Goal: Task Accomplishment & Management: Complete application form

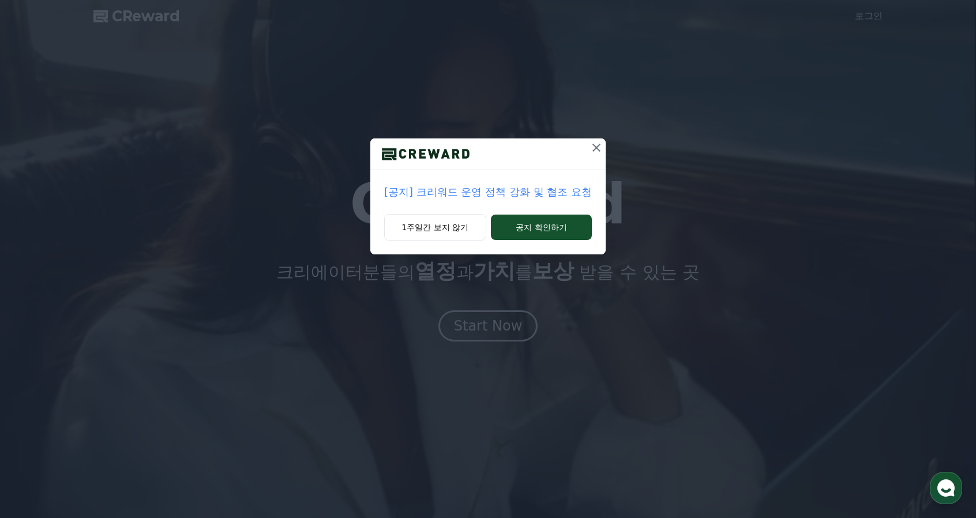
click at [540, 197] on p "[공지] 크리워드 운영 정책 강화 및 협조 요청" at bounding box center [488, 192] width 208 height 16
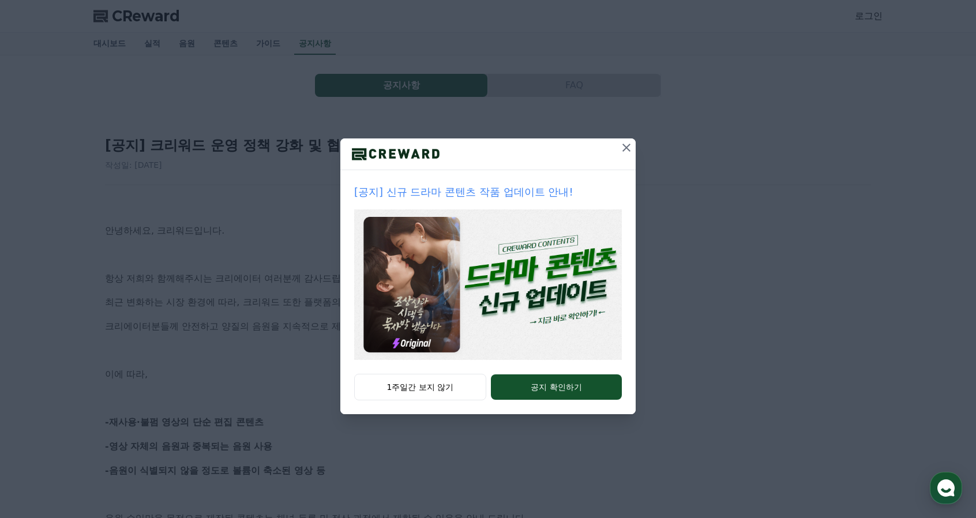
click at [525, 187] on p "[공지] 신규 드라마 콘텐츠 작품 업데이트 안내!" at bounding box center [488, 192] width 268 height 16
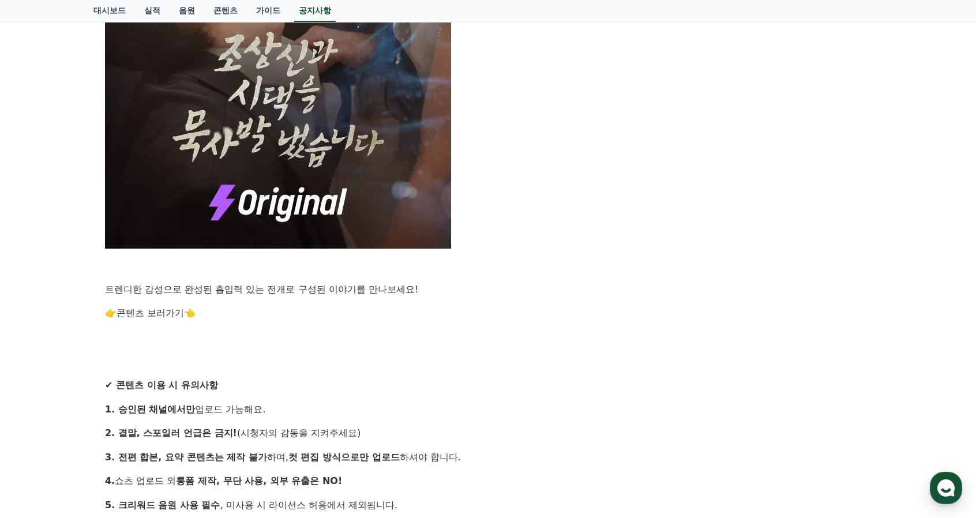
scroll to position [980, 0]
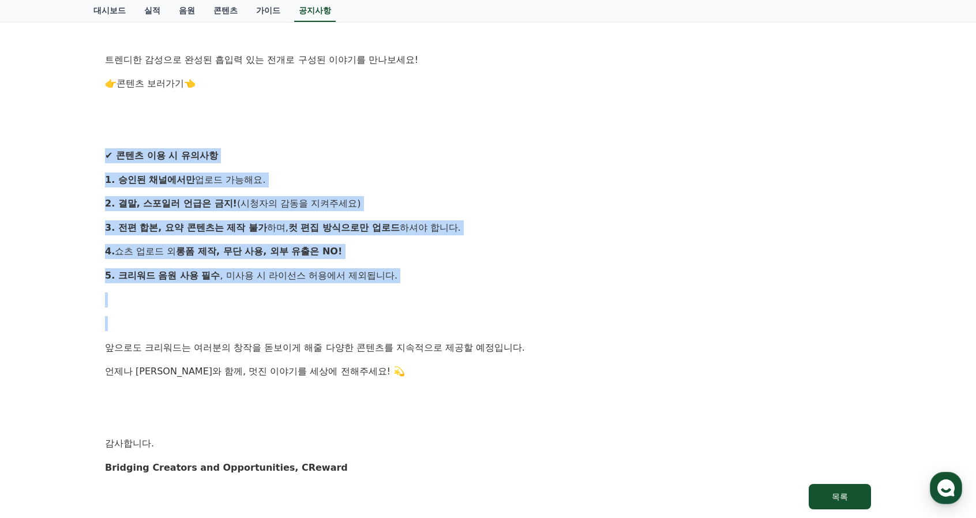
drag, startPoint x: 92, startPoint y: 146, endPoint x: 490, endPoint y: 325, distance: 436.0
drag, startPoint x: 453, startPoint y: 277, endPoint x: 79, endPoint y: 163, distance: 390.6
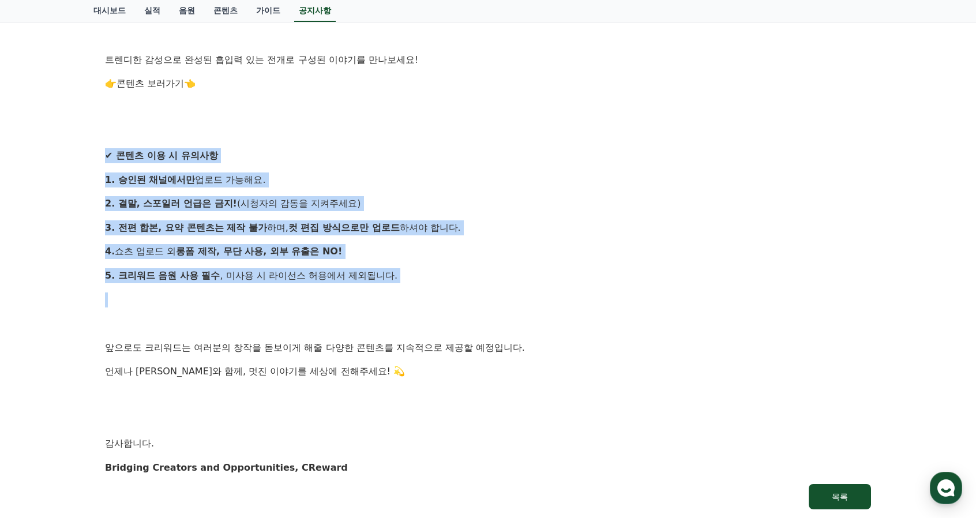
drag, startPoint x: 81, startPoint y: 144, endPoint x: 491, endPoint y: 293, distance: 436.8
click at [491, 293] on p at bounding box center [488, 299] width 766 height 15
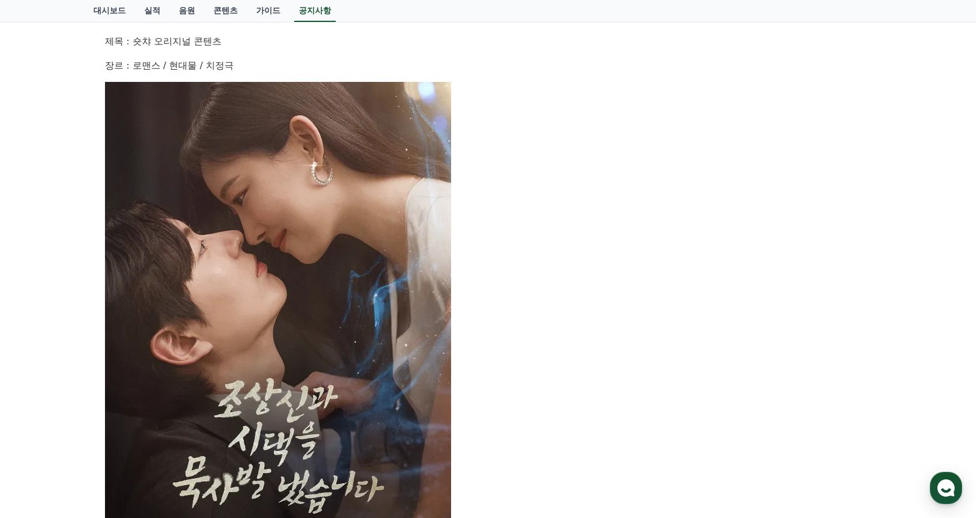
scroll to position [97, 0]
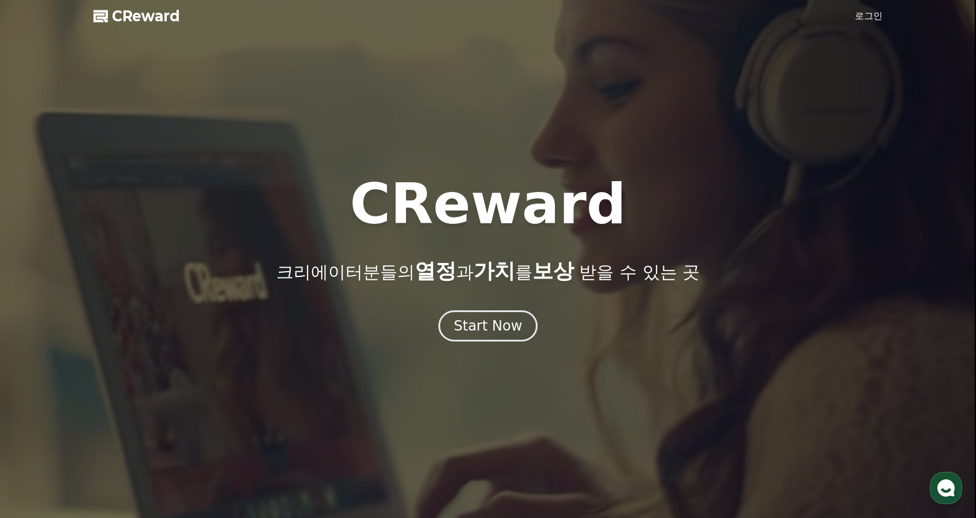
click at [851, 13] on div at bounding box center [488, 259] width 976 height 518
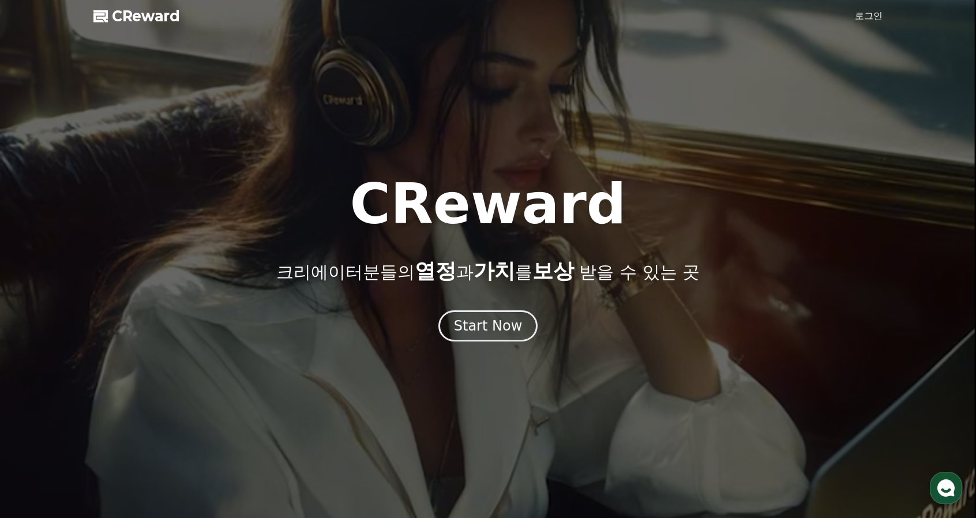
click at [858, 18] on link "로그인" at bounding box center [869, 16] width 28 height 14
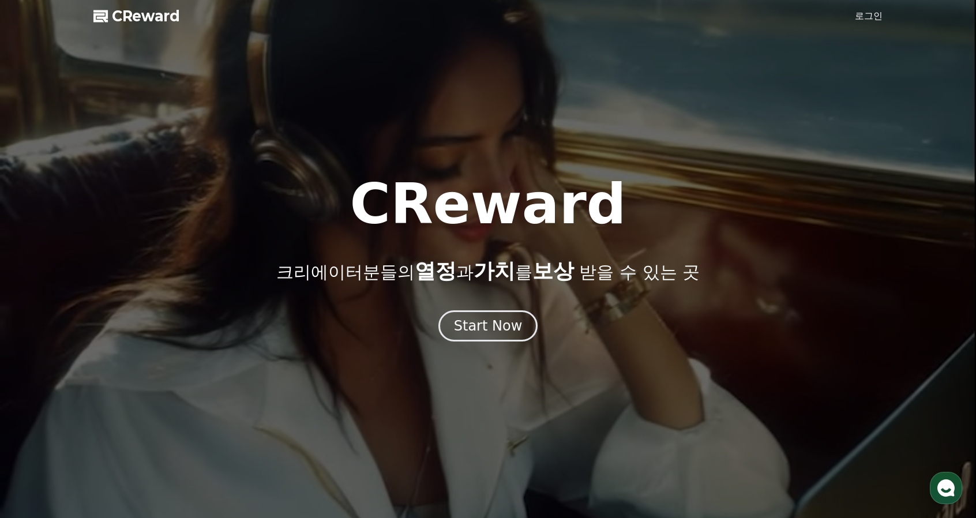
click at [863, 20] on link "로그인" at bounding box center [869, 16] width 28 height 14
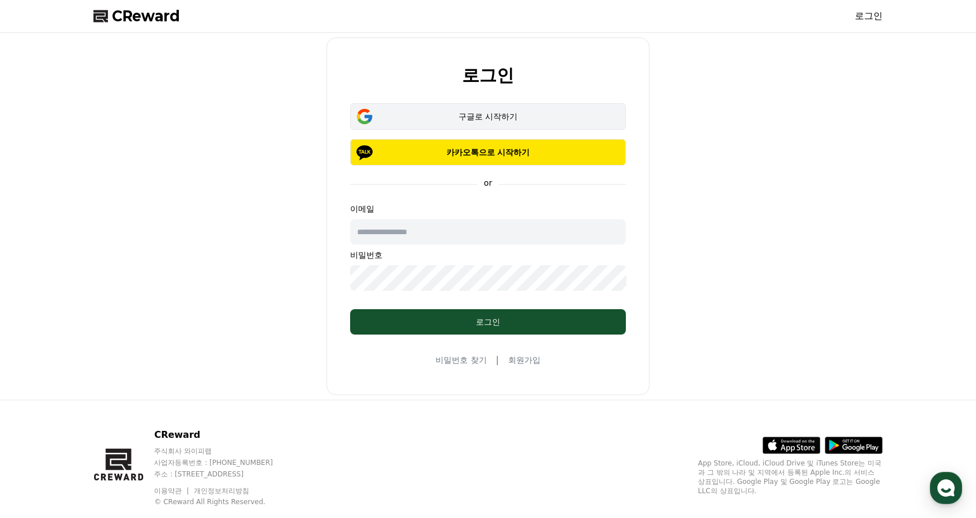
click at [534, 115] on div "구글로 시작하기" at bounding box center [488, 117] width 242 height 12
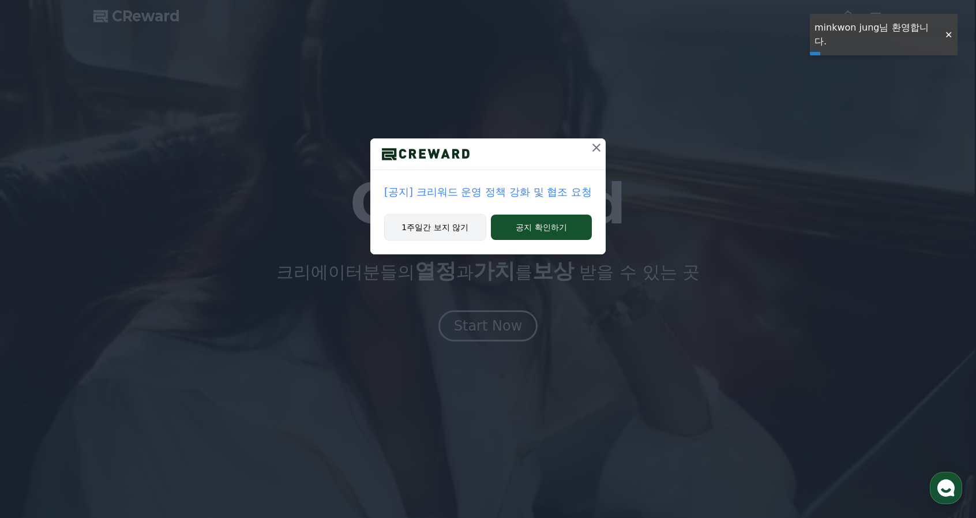
click at [458, 228] on button "1주일간 보지 않기" at bounding box center [435, 227] width 102 height 27
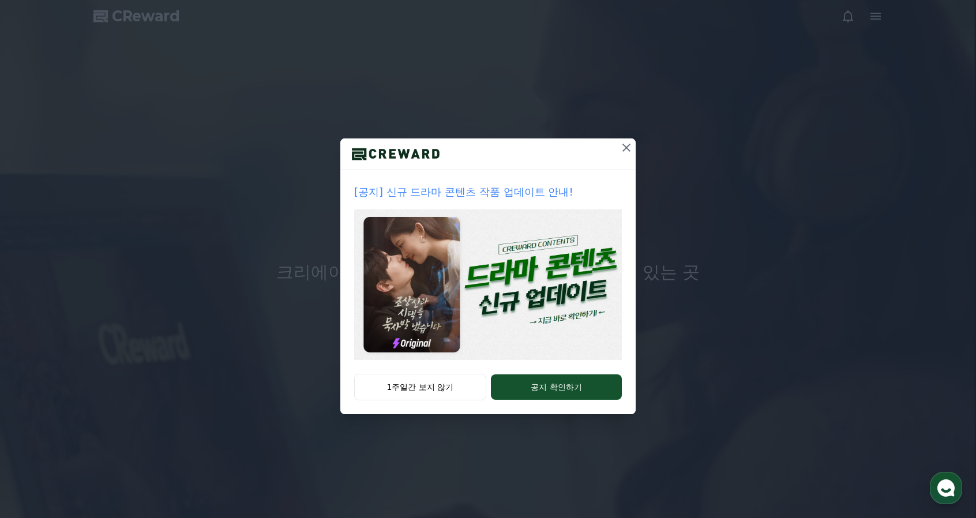
click at [627, 154] on icon at bounding box center [626, 148] width 14 height 14
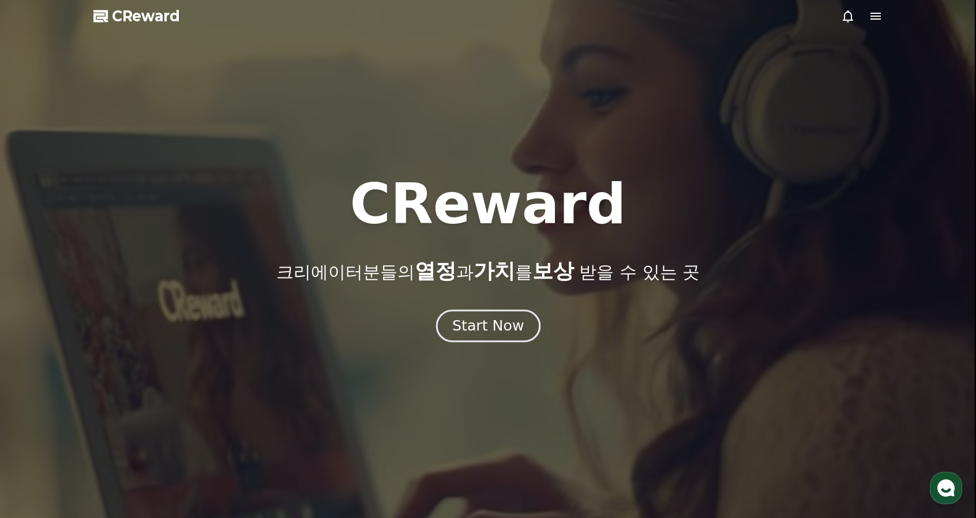
click at [476, 321] on div "Start Now" at bounding box center [488, 326] width 72 height 20
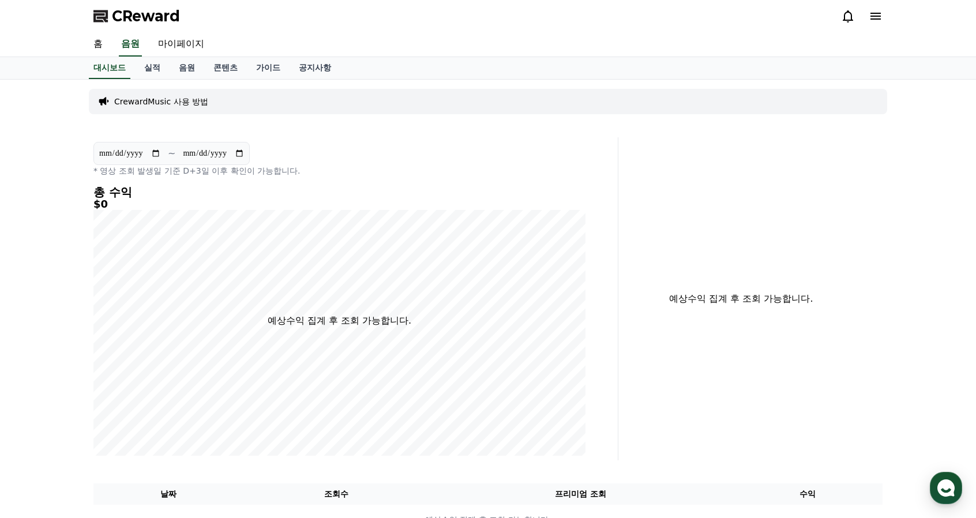
click at [878, 16] on icon at bounding box center [875, 16] width 10 height 7
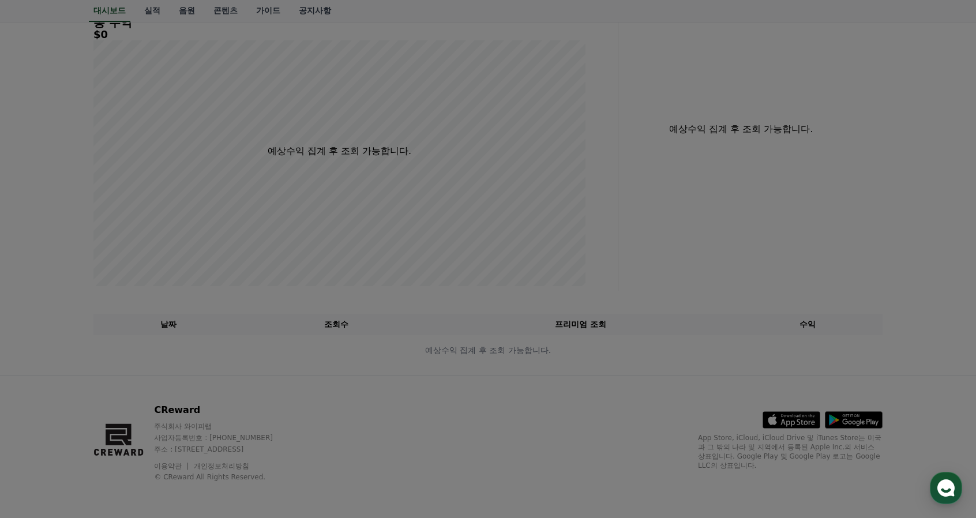
click at [520, 117] on button "close" at bounding box center [488, 259] width 976 height 518
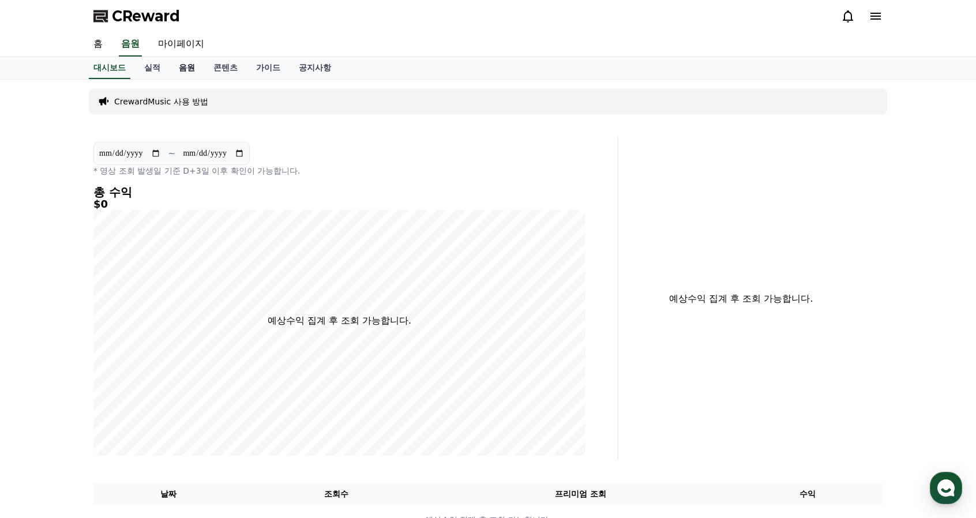
click at [191, 69] on link "음원" at bounding box center [187, 68] width 35 height 22
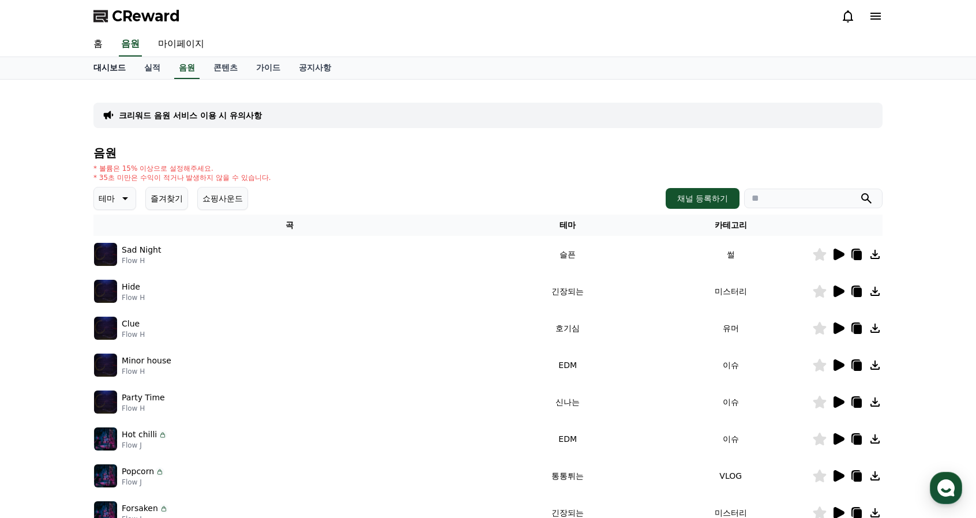
click at [113, 65] on link "대시보드" at bounding box center [109, 68] width 51 height 22
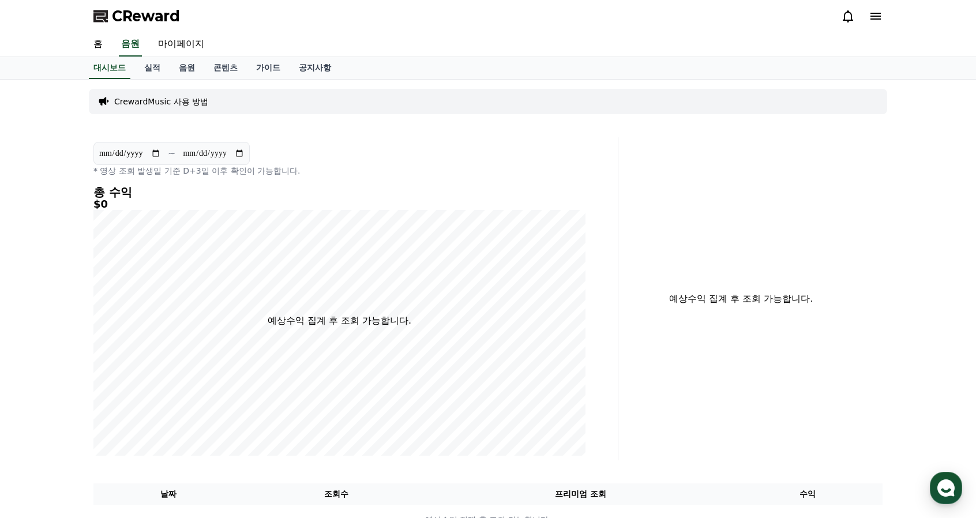
click at [885, 18] on div "CReward" at bounding box center [487, 16] width 807 height 32
click at [881, 17] on icon at bounding box center [876, 16] width 14 height 14
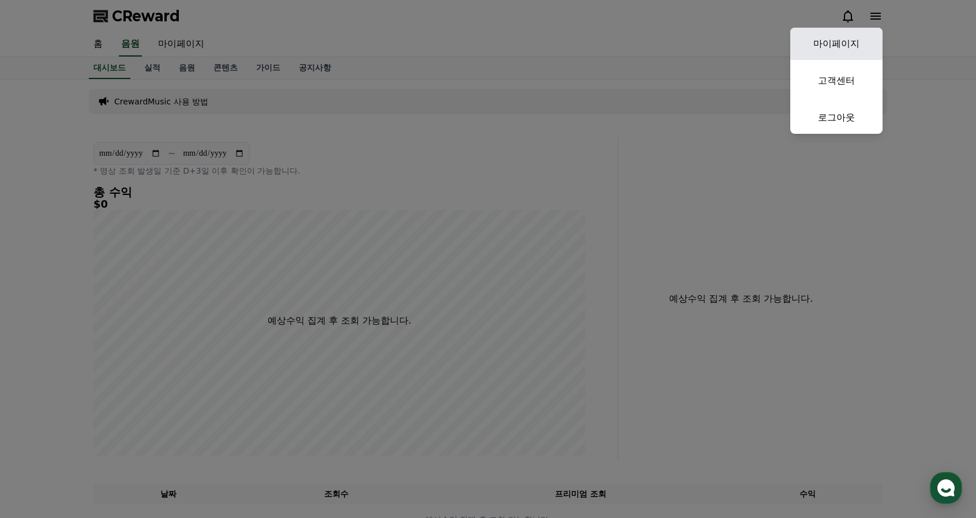
click at [841, 43] on link "마이페이지" at bounding box center [836, 44] width 92 height 32
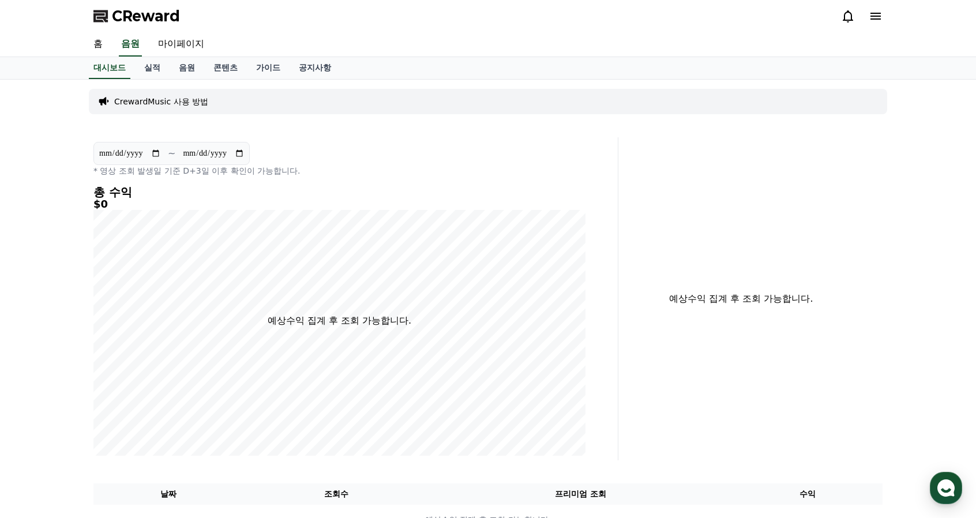
select select "**********"
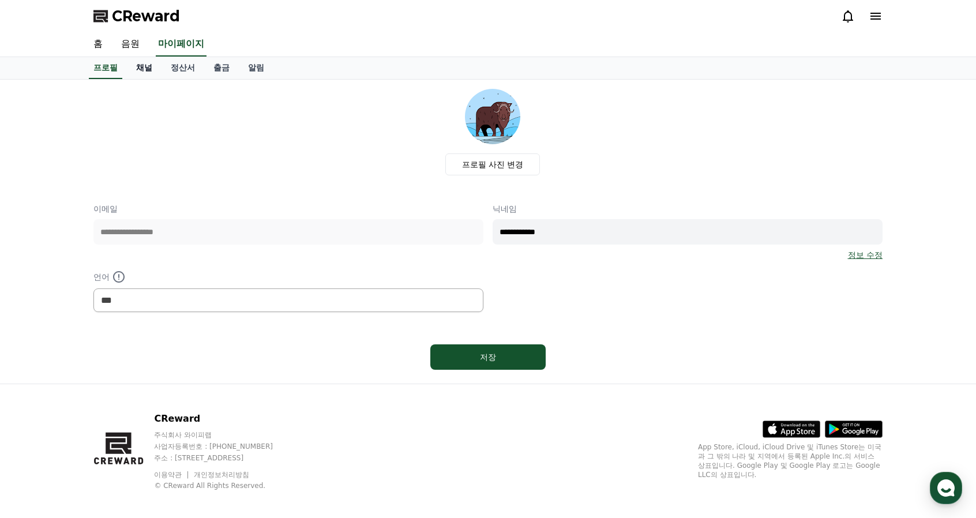
click at [145, 71] on link "채널" at bounding box center [144, 68] width 35 height 22
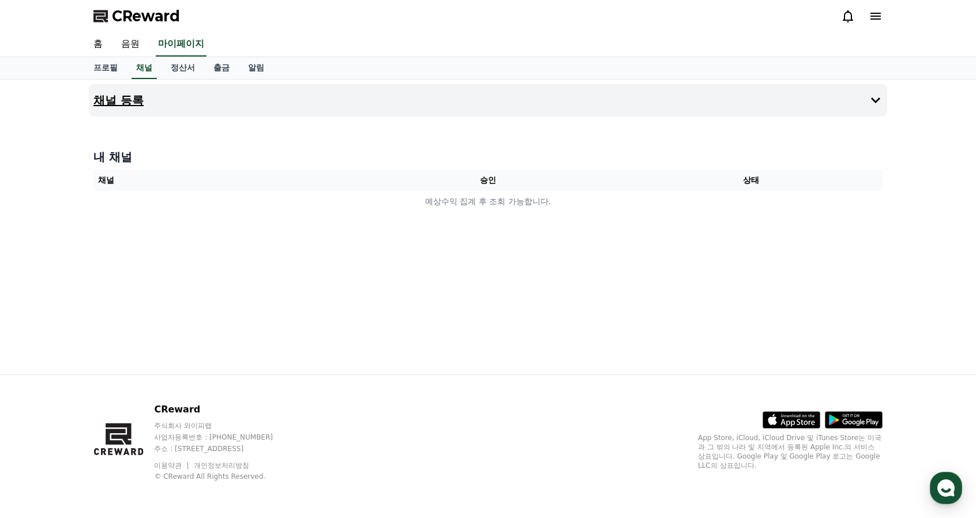
click at [826, 102] on button "채널 등록" at bounding box center [488, 100] width 798 height 32
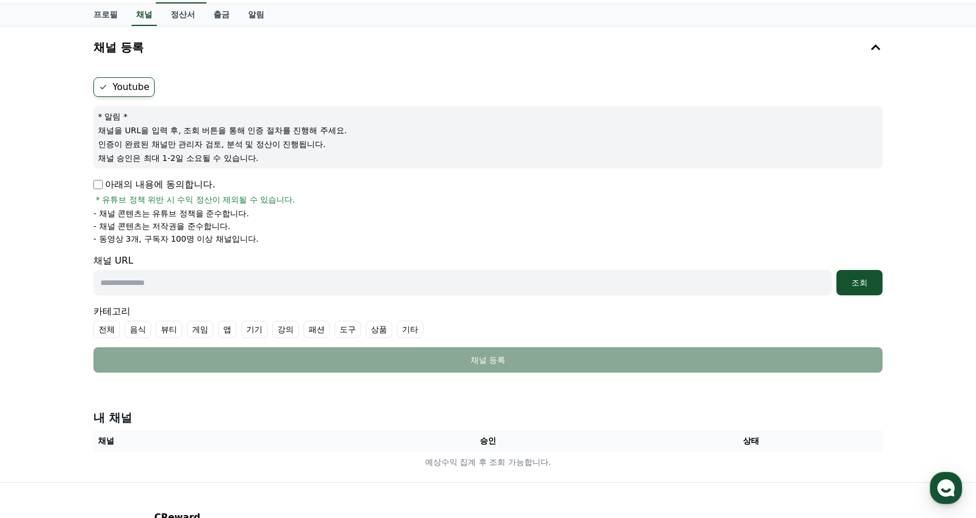
scroll to position [58, 0]
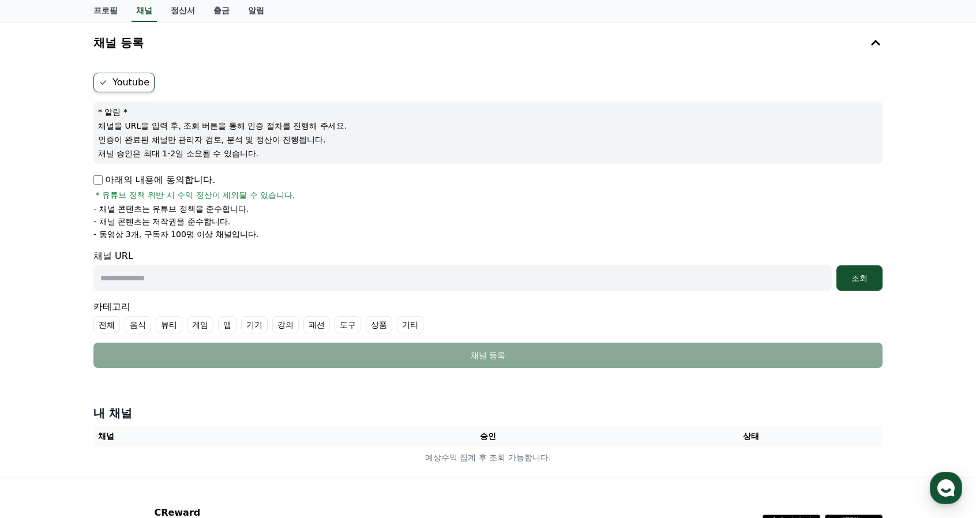
click at [310, 280] on input "text" at bounding box center [462, 277] width 738 height 25
paste input "**********"
type input "**********"
paste input "**********"
type input "**********"
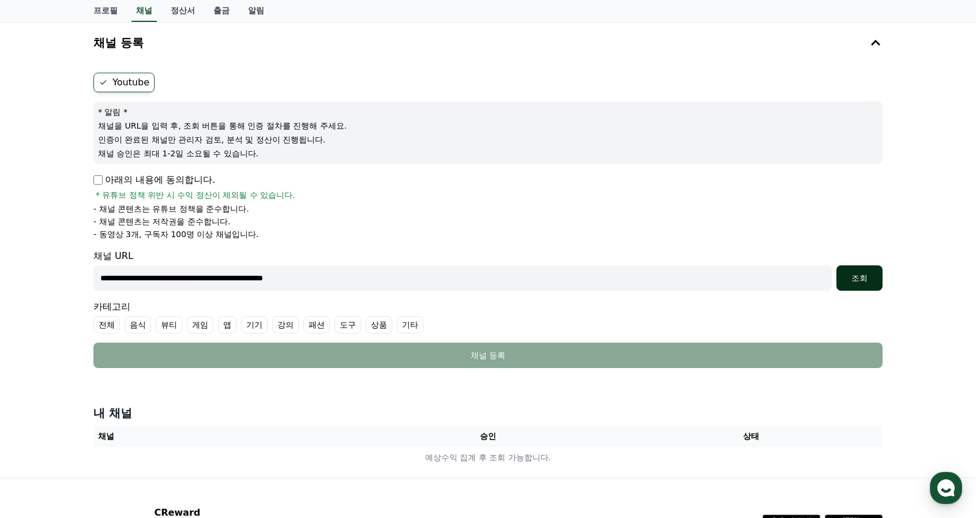
click at [866, 279] on div "조회" at bounding box center [859, 278] width 37 height 12
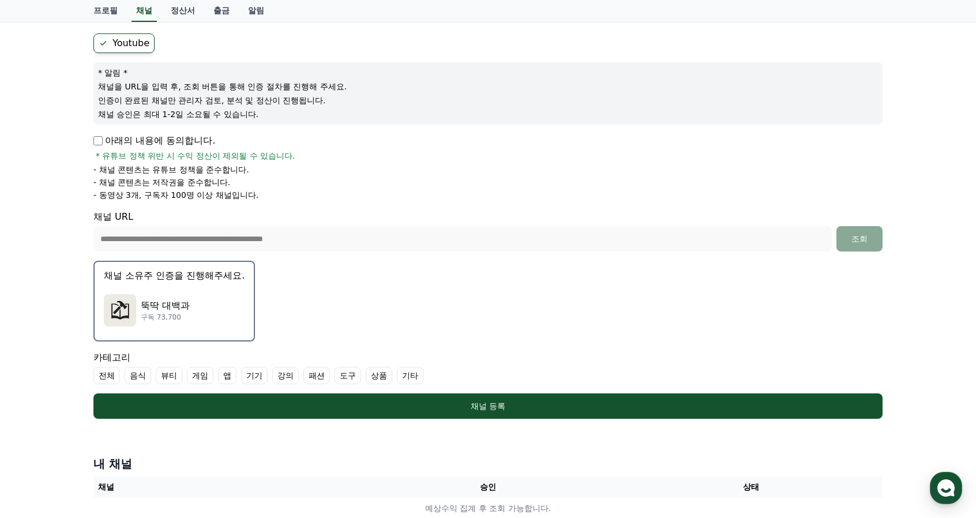
scroll to position [249, 0]
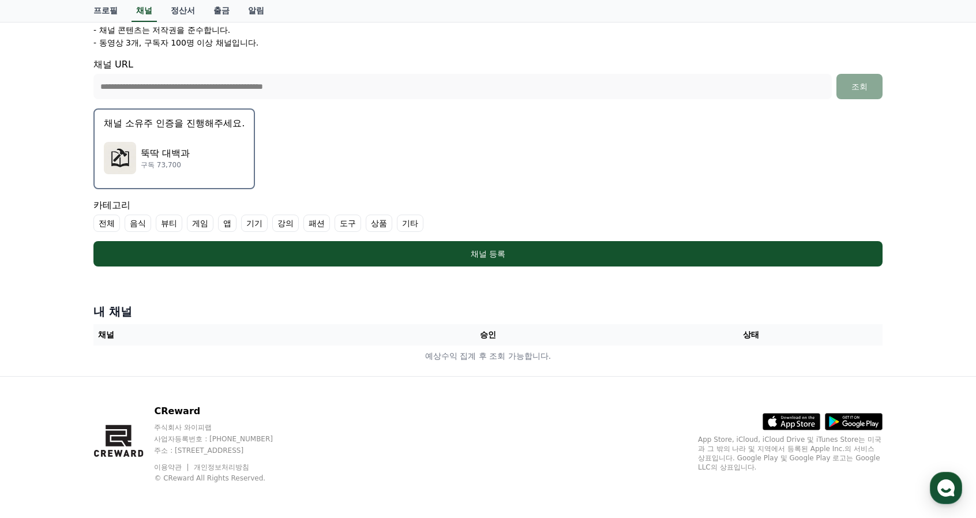
click at [133, 163] on img "button" at bounding box center [120, 158] width 32 height 32
click at [161, 130] on button "채널 소유주 인증을 진행해주세요. 뚝딱 대백과 구독 73,700" at bounding box center [173, 148] width 161 height 81
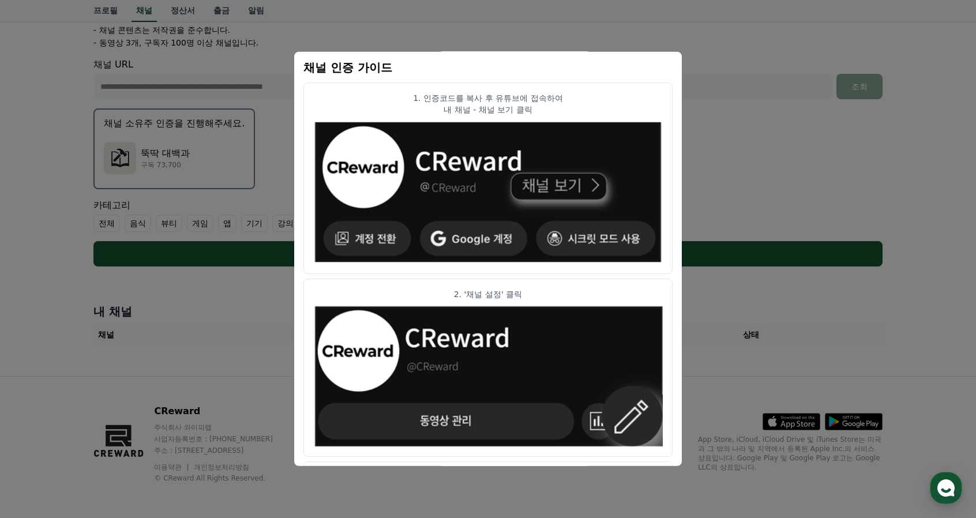
scroll to position [0, 0]
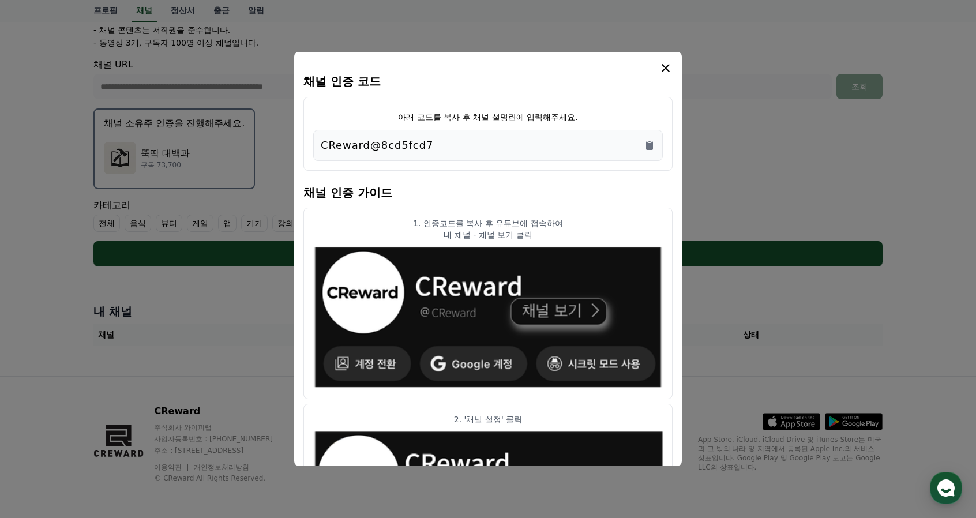
click at [433, 146] on div "CReward@8cd5fcd7" at bounding box center [488, 145] width 335 height 16
click at [641, 146] on div "CReward@8cd5fcd7" at bounding box center [488, 145] width 335 height 16
drag, startPoint x: 480, startPoint y: 142, endPoint x: 316, endPoint y: 149, distance: 163.9
click at [316, 149] on div "CReward@8cd5fcd7" at bounding box center [488, 145] width 350 height 31
copy p "CReward@8cd5fcd7"
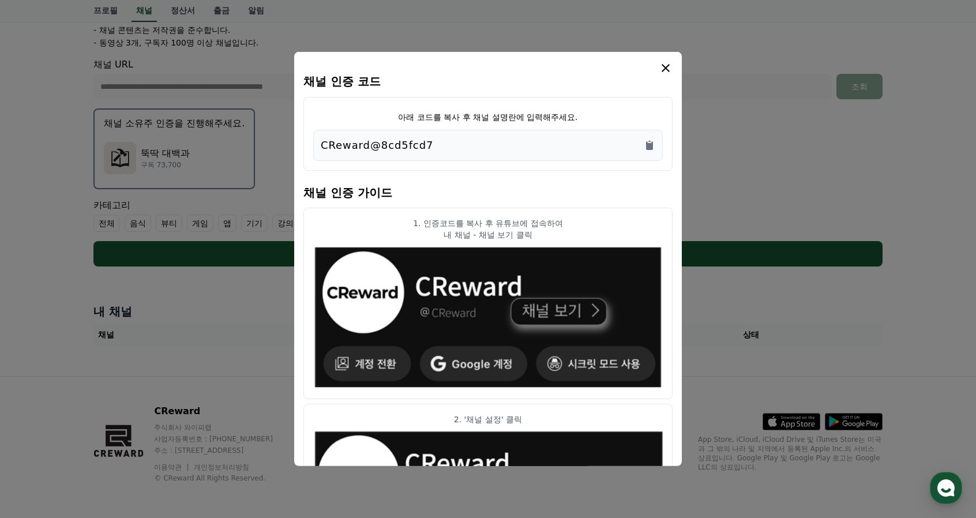
click at [666, 68] on icon "modal" at bounding box center [666, 68] width 8 height 8
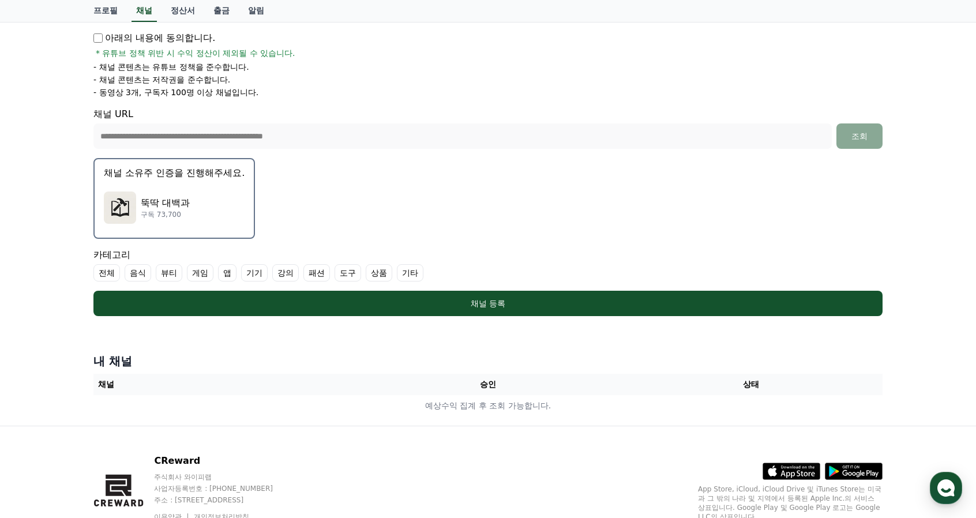
scroll to position [191, 0]
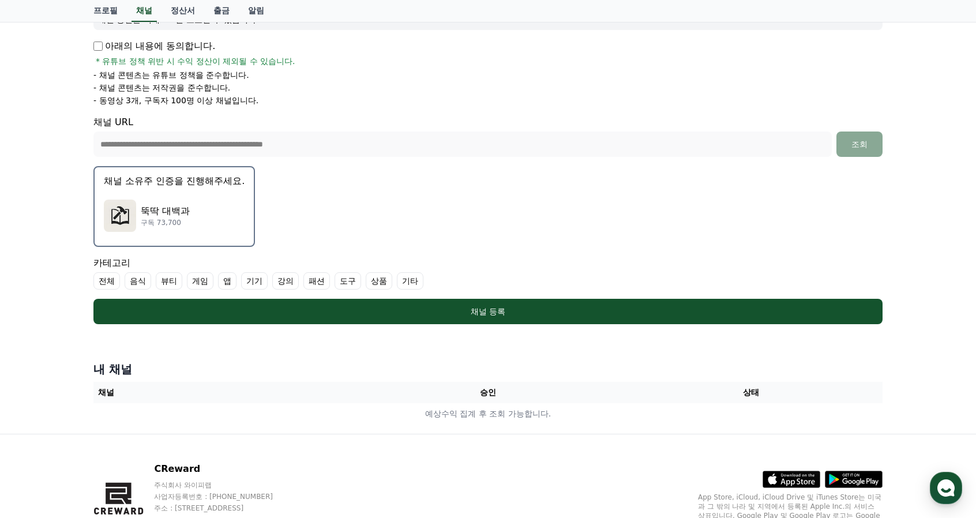
click at [616, 193] on form "**********" at bounding box center [487, 131] width 789 height 385
click at [149, 198] on div "뚝딱 대백과 구독 73,700" at bounding box center [174, 216] width 141 height 46
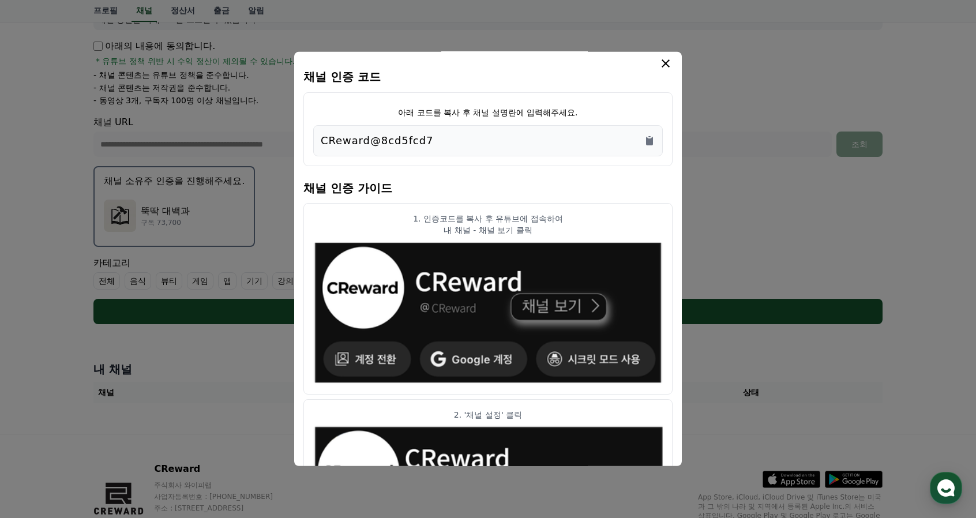
scroll to position [0, 0]
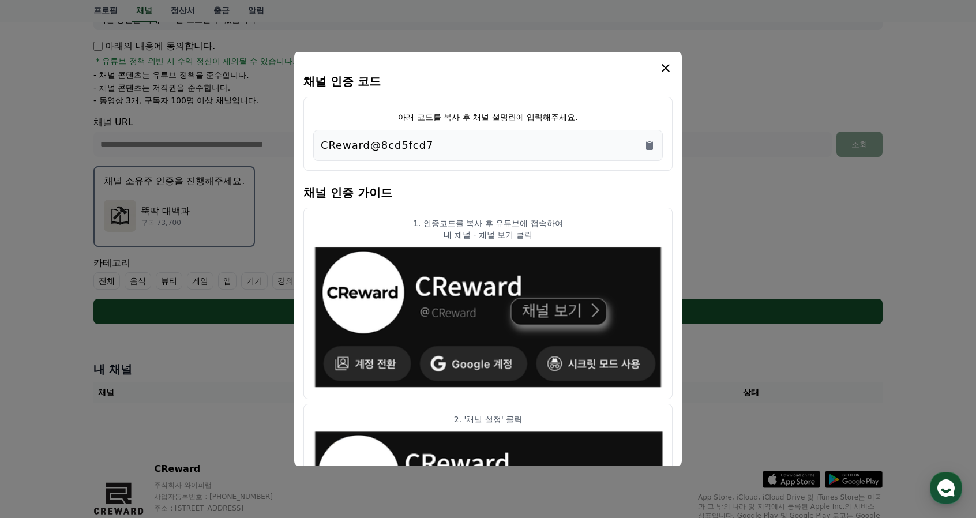
click at [663, 72] on icon "modal" at bounding box center [666, 68] width 14 height 14
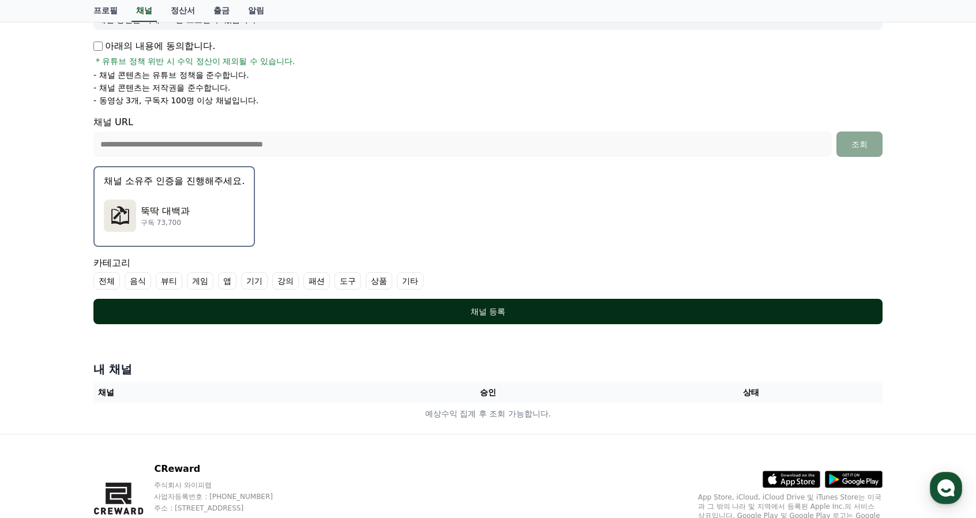
click at [584, 302] on button "채널 등록" at bounding box center [487, 311] width 789 height 25
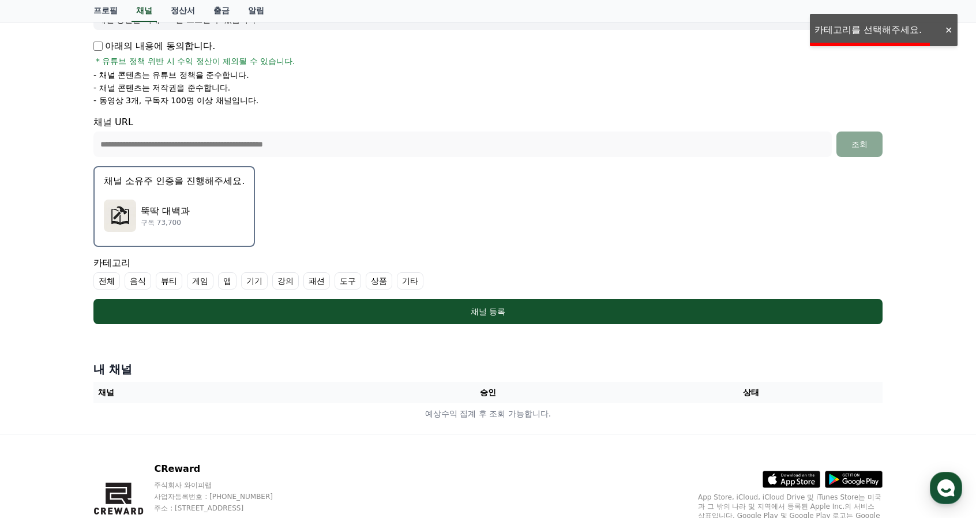
click at [192, 212] on div "뚝딱 대백과 구독 73,700" at bounding box center [174, 216] width 141 height 46
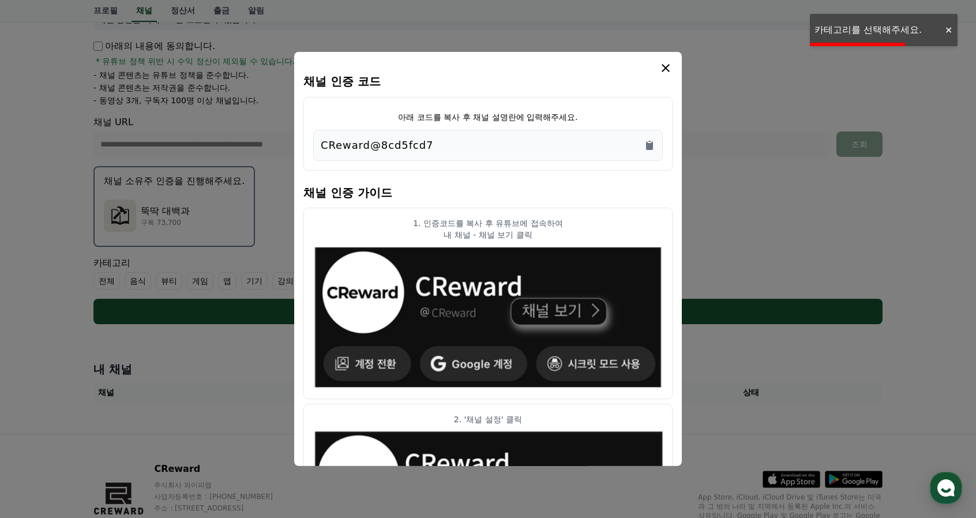
click at [666, 66] on icon "modal" at bounding box center [666, 68] width 14 height 14
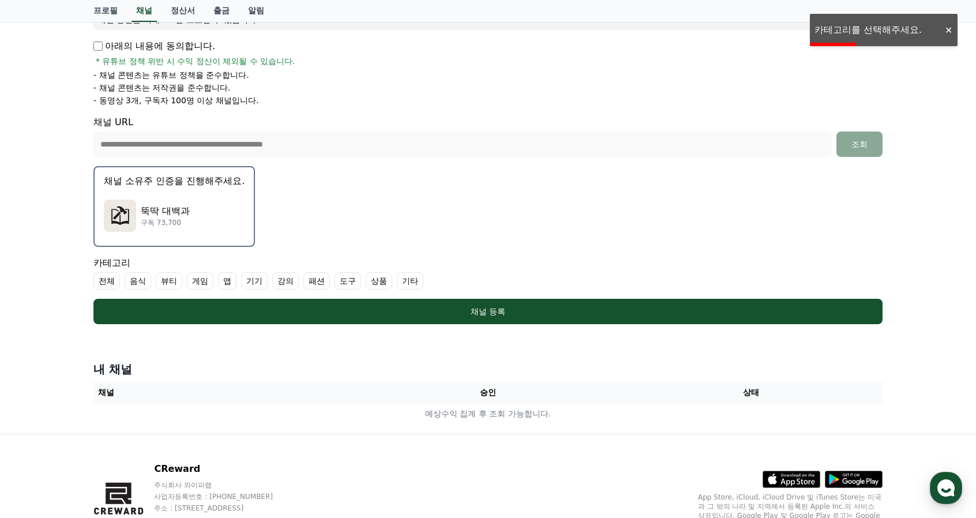
click at [415, 286] on label "기타" at bounding box center [410, 280] width 27 height 17
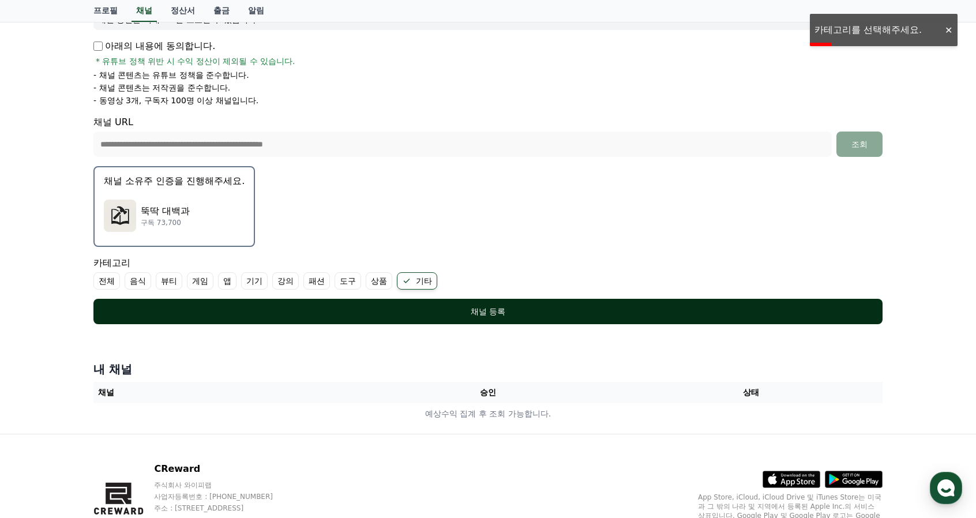
click at [512, 302] on button "채널 등록" at bounding box center [487, 311] width 789 height 25
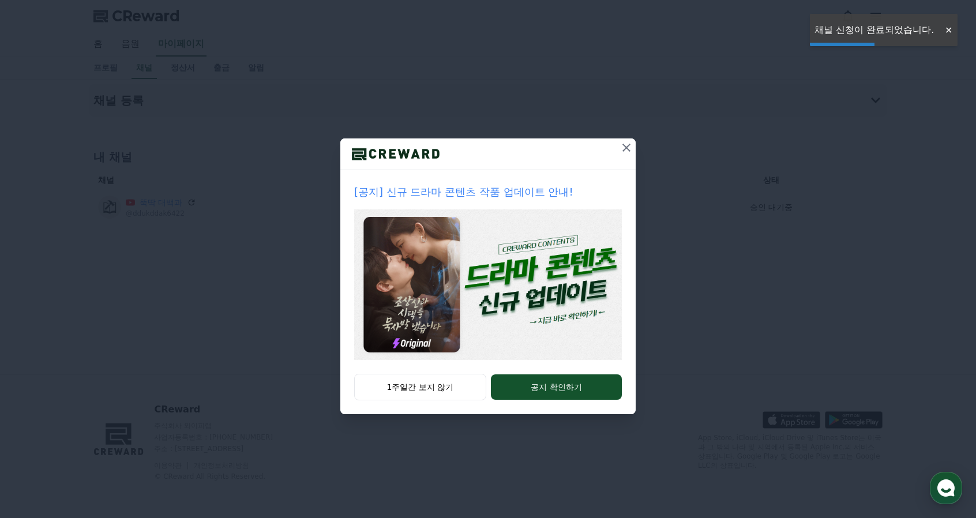
click at [622, 151] on icon at bounding box center [626, 148] width 14 height 14
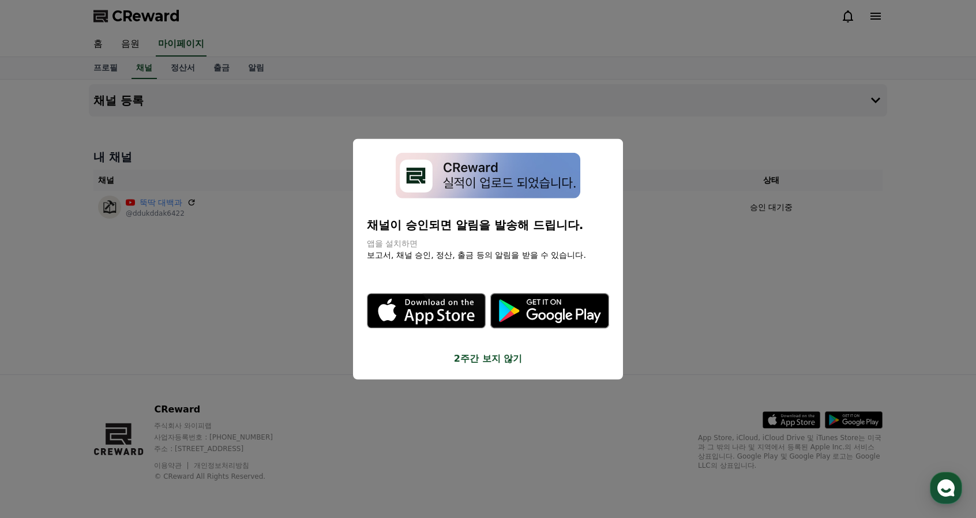
click at [482, 360] on button "2주간 보지 않기" at bounding box center [488, 358] width 242 height 14
